Goal: Transaction & Acquisition: Subscribe to service/newsletter

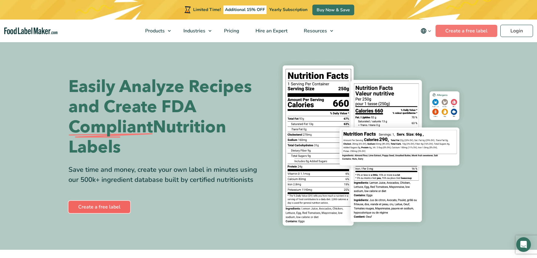
click at [113, 208] on link "Create a free label" at bounding box center [99, 207] width 62 height 12
